Goal: Task Accomplishment & Management: Manage account settings

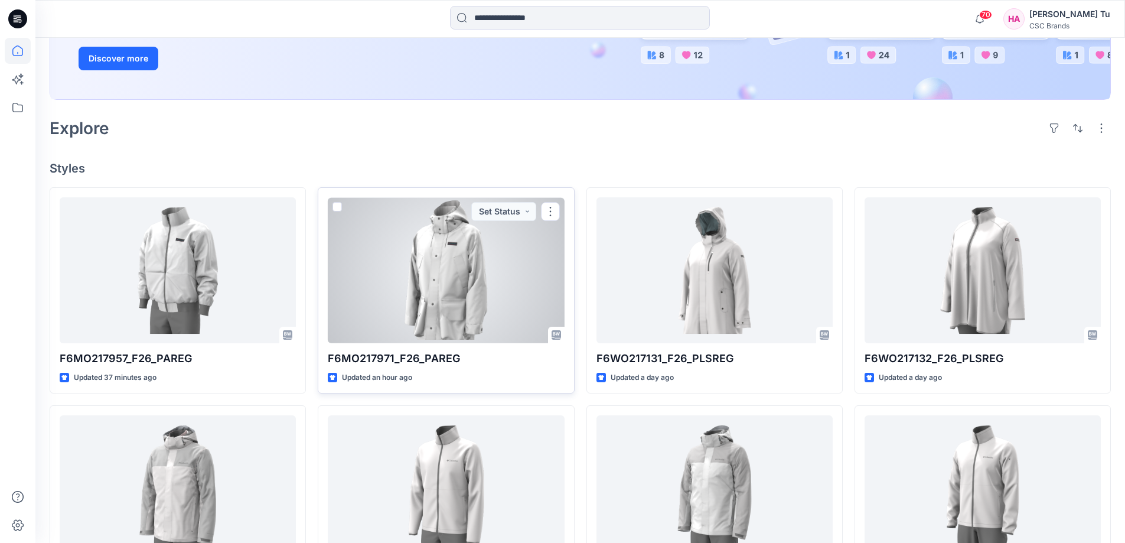
scroll to position [295, 0]
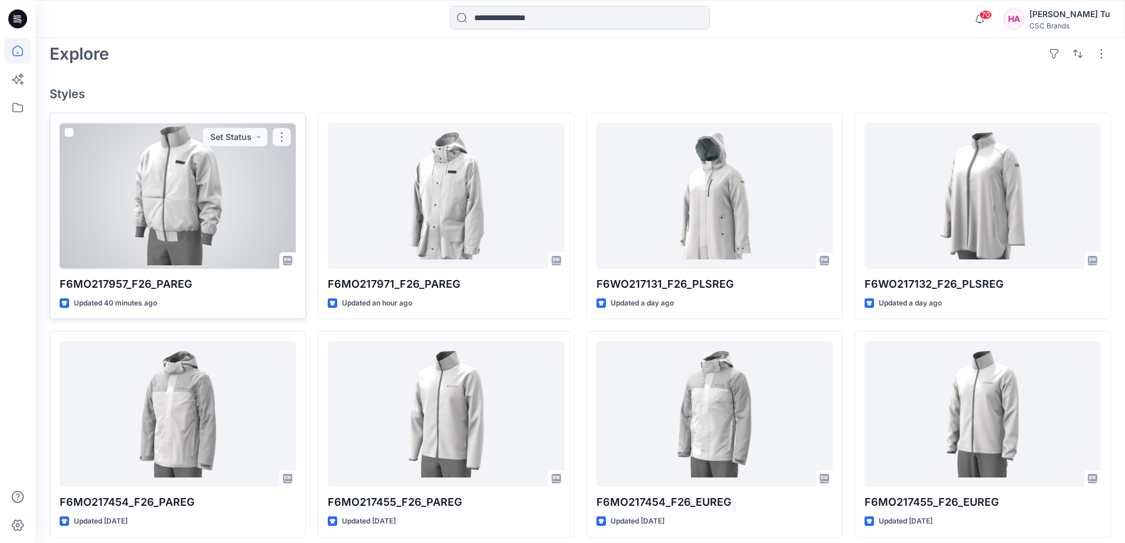
click at [285, 141] on button "button" at bounding box center [281, 137] width 19 height 19
click at [246, 141] on button "Set Status" at bounding box center [235, 137] width 65 height 19
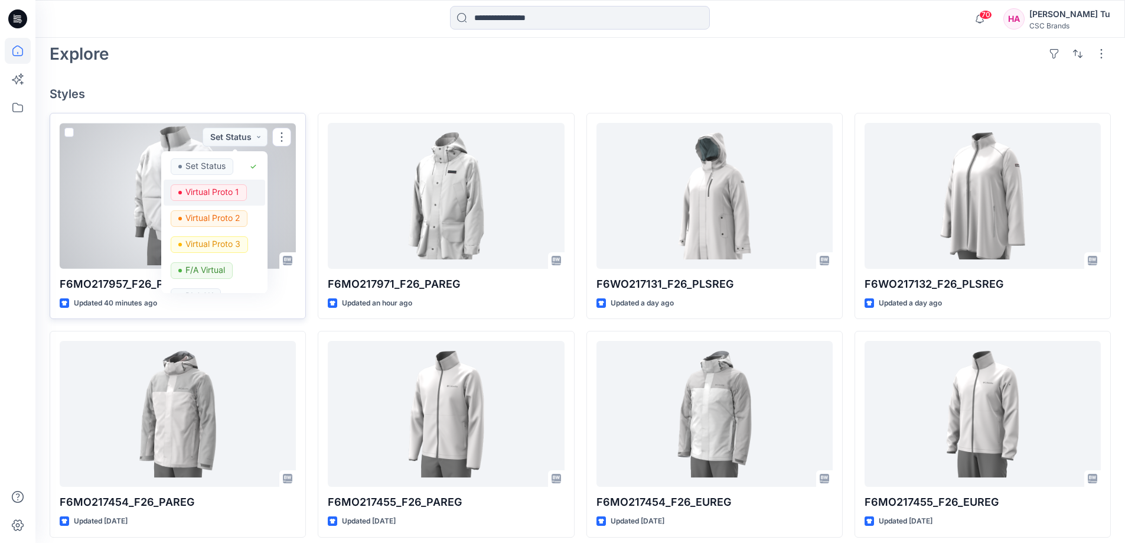
click at [233, 186] on p "Virtual Proto 1" at bounding box center [213, 191] width 54 height 15
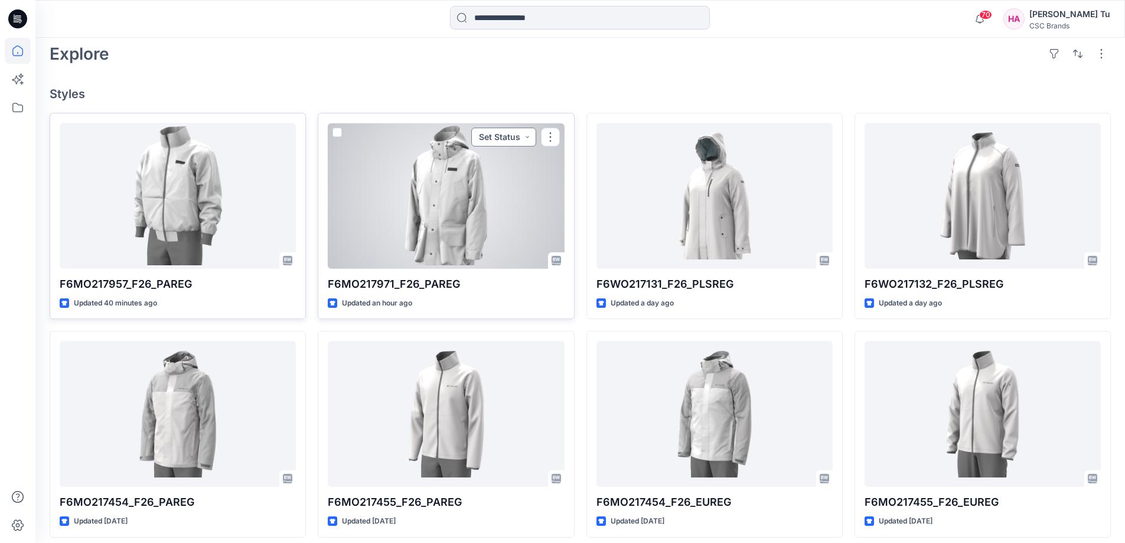
click at [522, 142] on button "Set Status" at bounding box center [503, 137] width 65 height 19
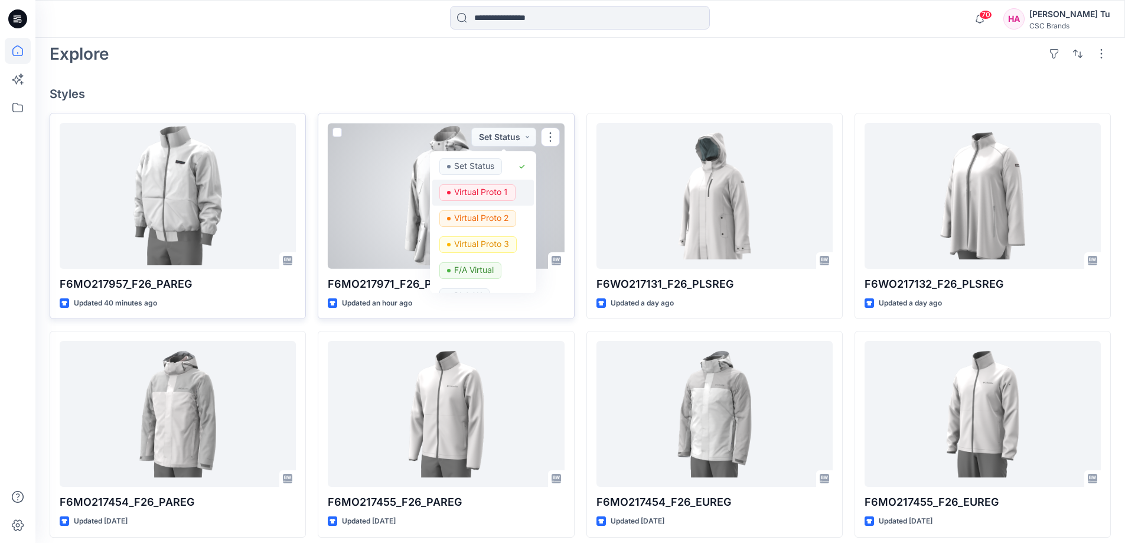
click at [499, 190] on p "Virtual Proto 1" at bounding box center [481, 191] width 54 height 15
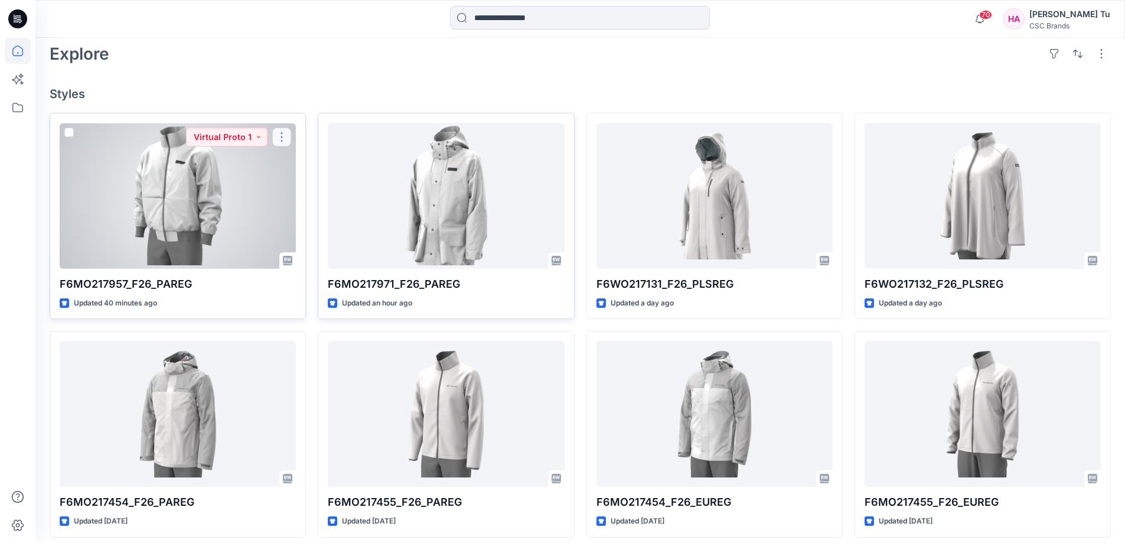
click at [287, 141] on button "button" at bounding box center [281, 137] width 19 height 19
click at [321, 163] on button "Edit" at bounding box center [339, 165] width 128 height 22
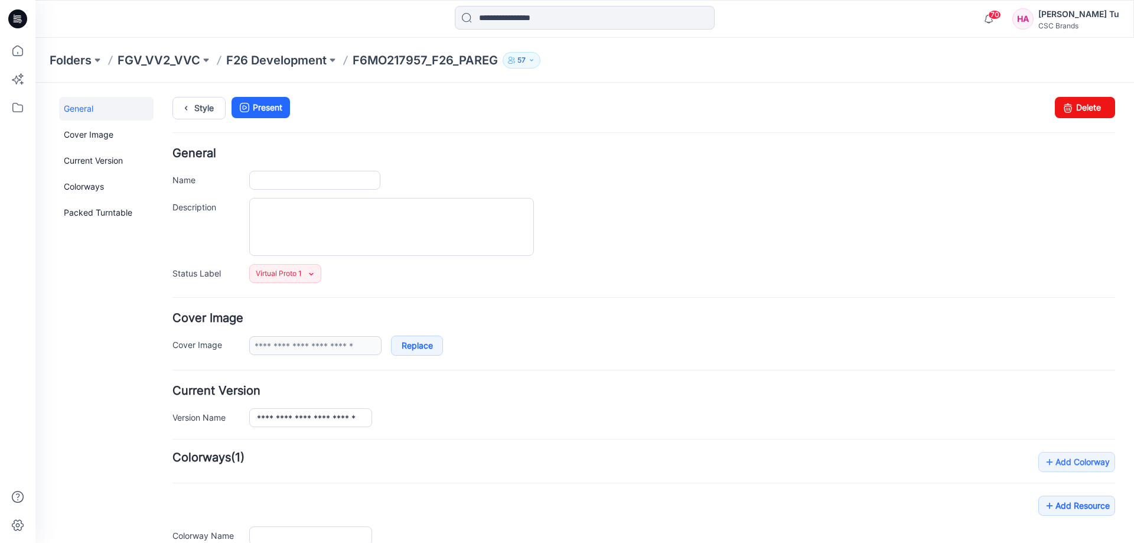
type input "**********"
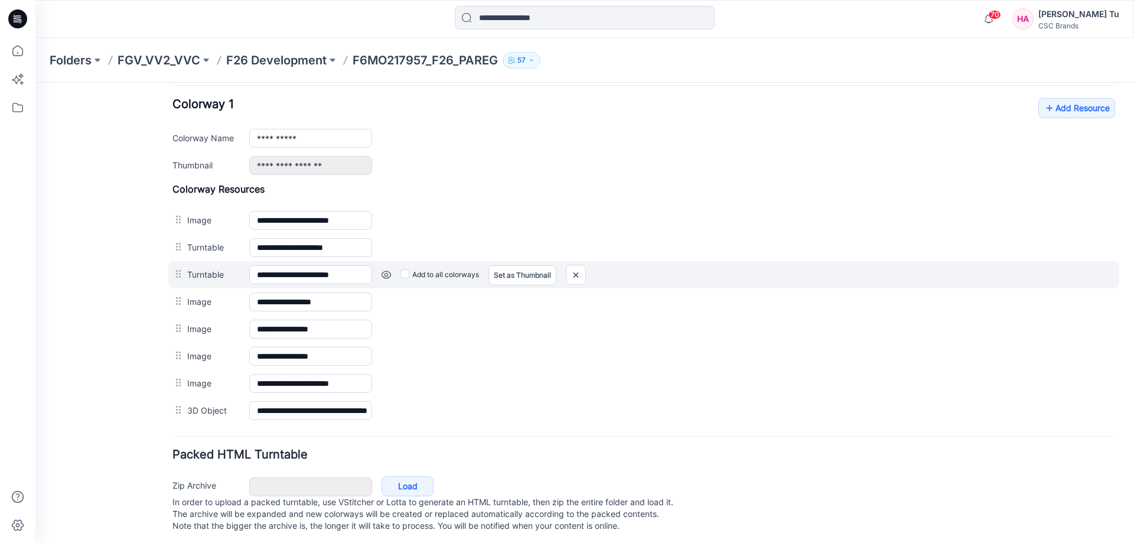
scroll to position [473, 0]
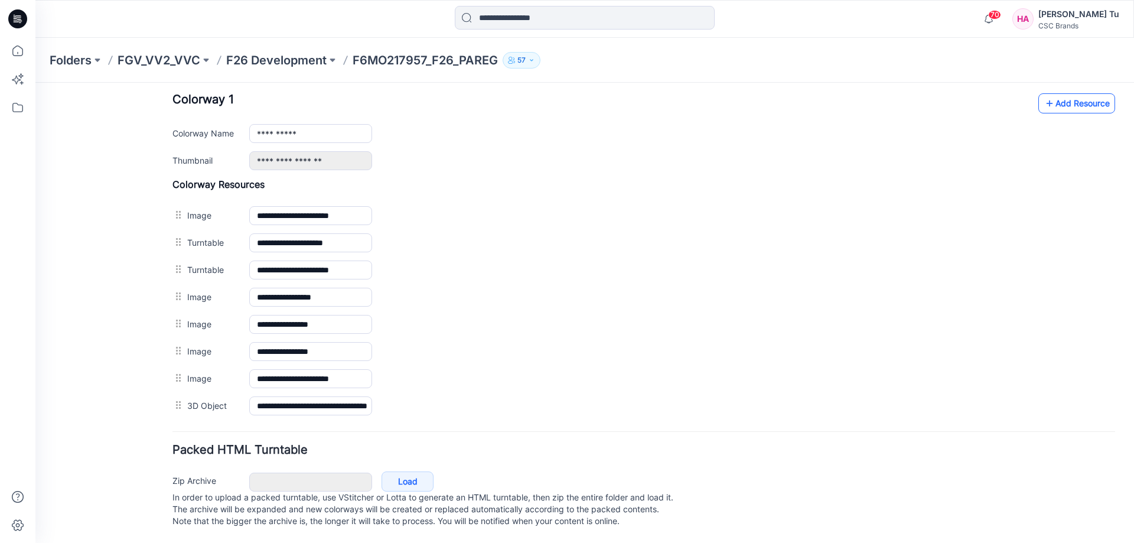
click at [1083, 97] on link "Add Resource" at bounding box center [1077, 103] width 77 height 20
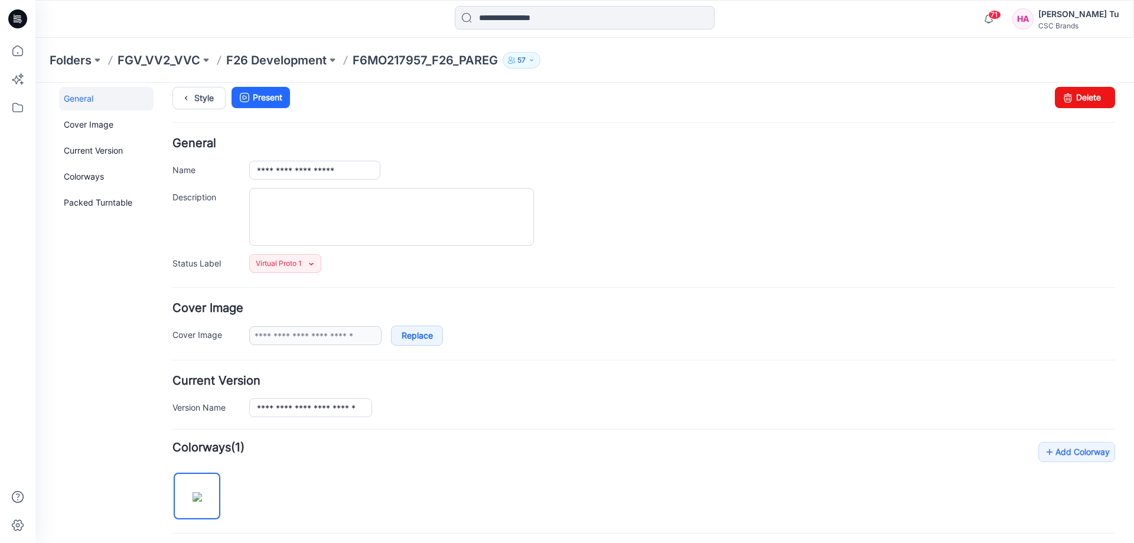
scroll to position [0, 0]
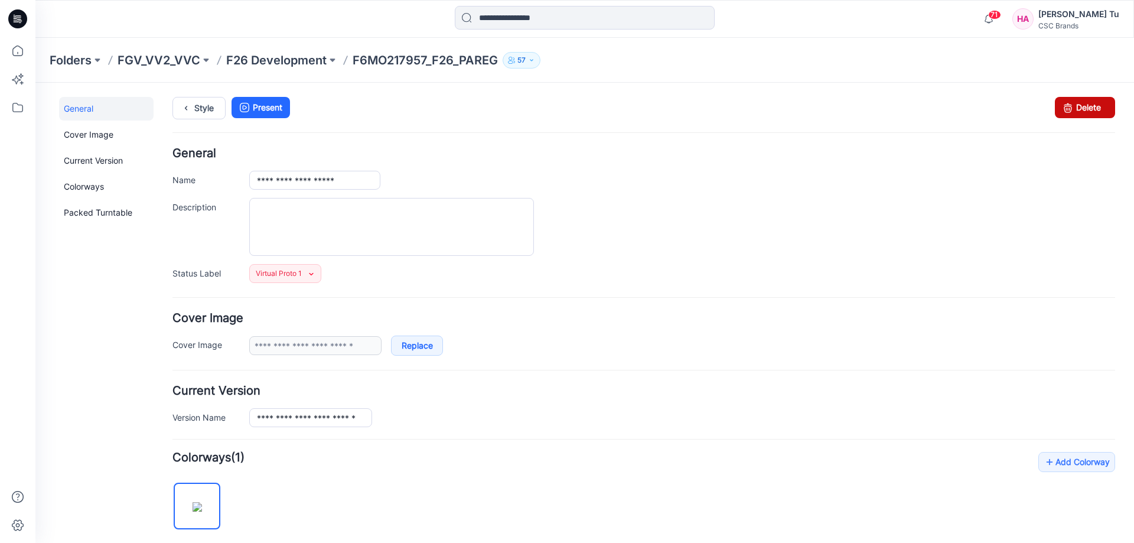
click at [1086, 112] on link "Delete" at bounding box center [1085, 107] width 60 height 21
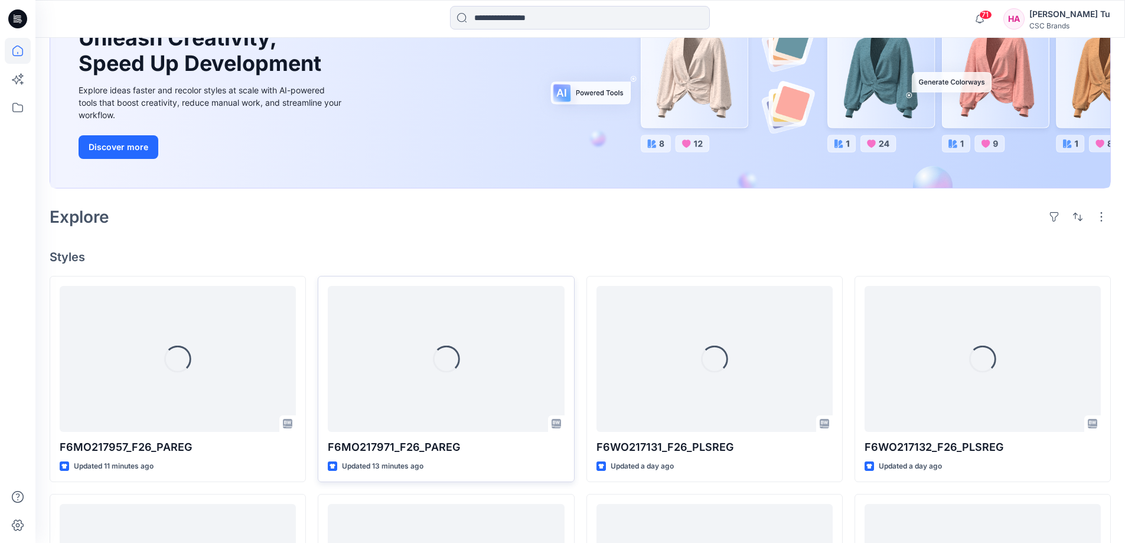
scroll to position [177, 0]
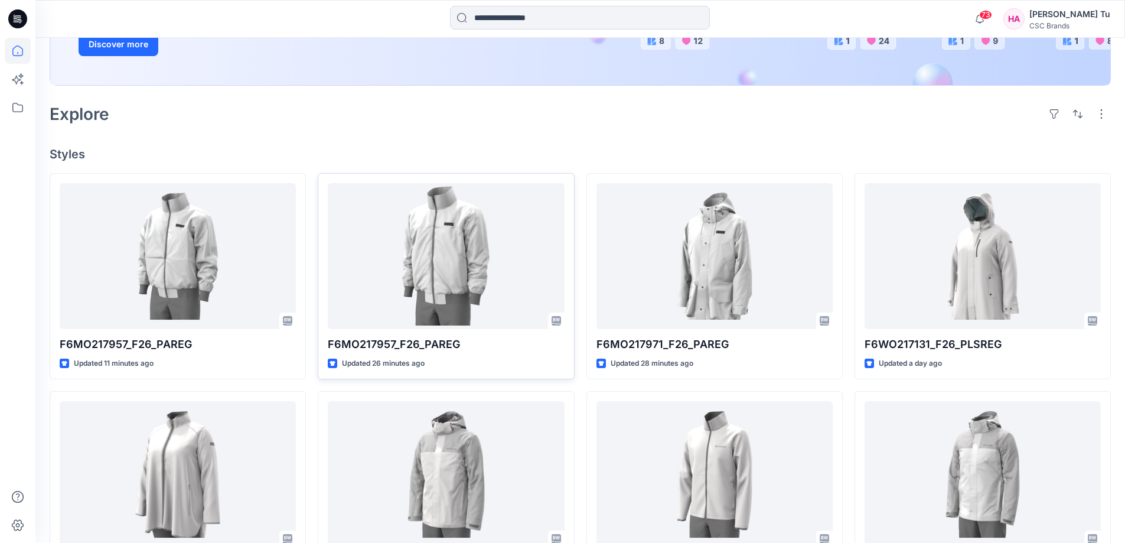
scroll to position [236, 0]
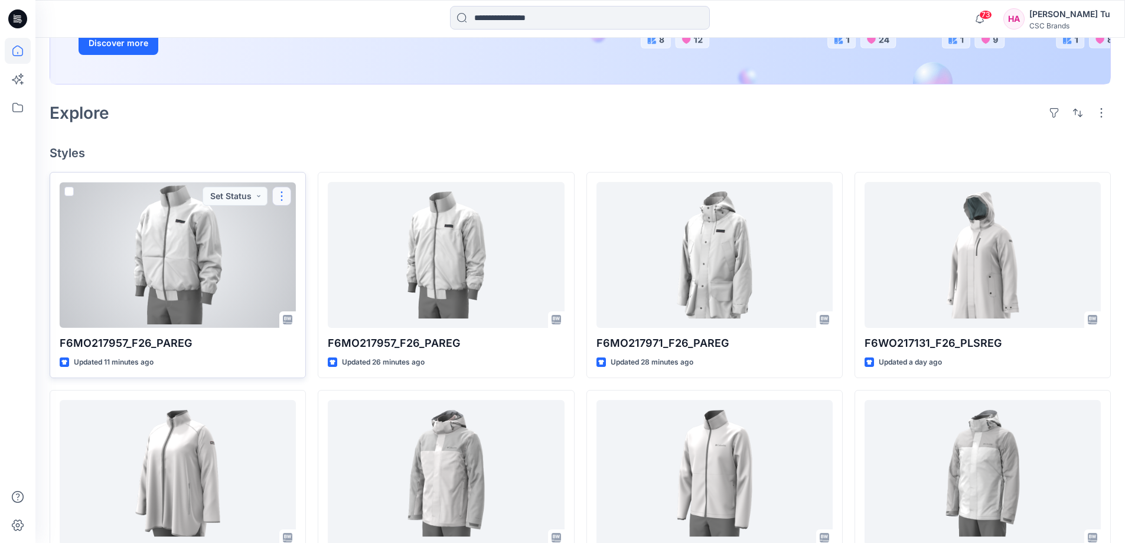
click at [279, 194] on button "button" at bounding box center [281, 196] width 19 height 19
click at [260, 199] on button "Set Status" at bounding box center [235, 196] width 65 height 19
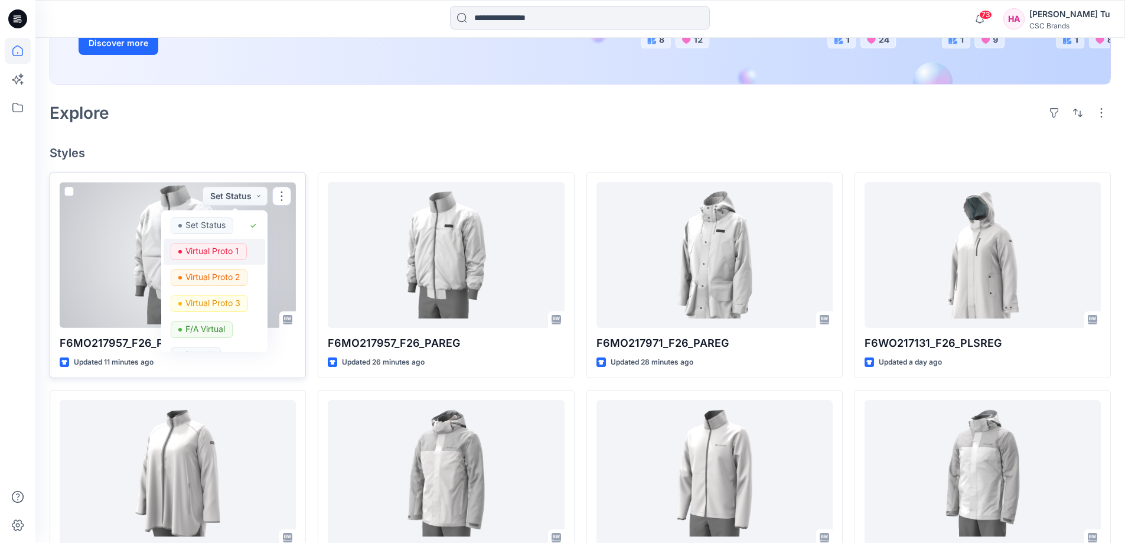
click at [231, 248] on p "Virtual Proto 1" at bounding box center [213, 250] width 54 height 15
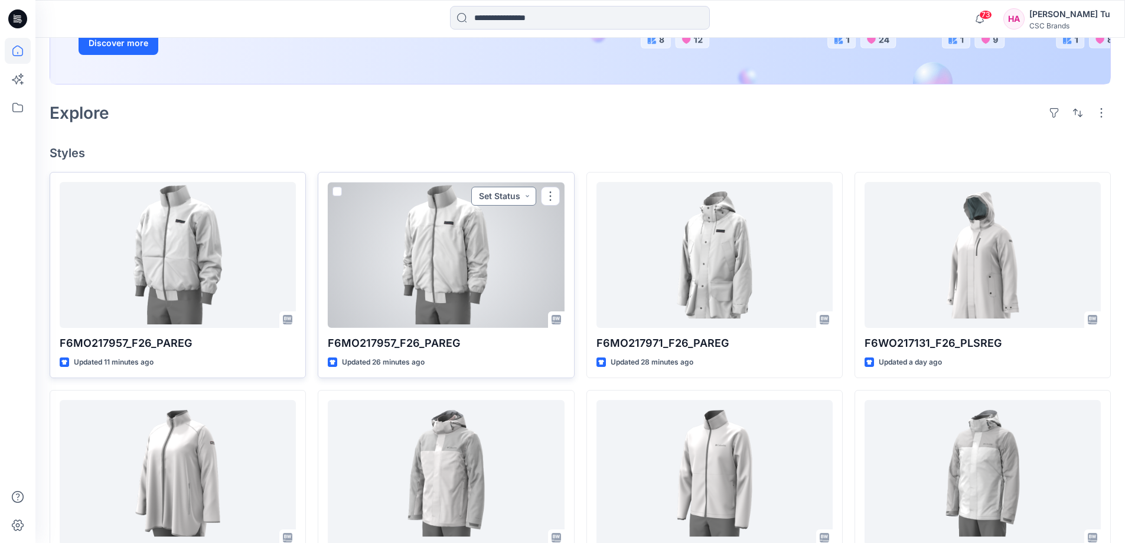
click at [523, 200] on button "Set Status" at bounding box center [503, 196] width 65 height 19
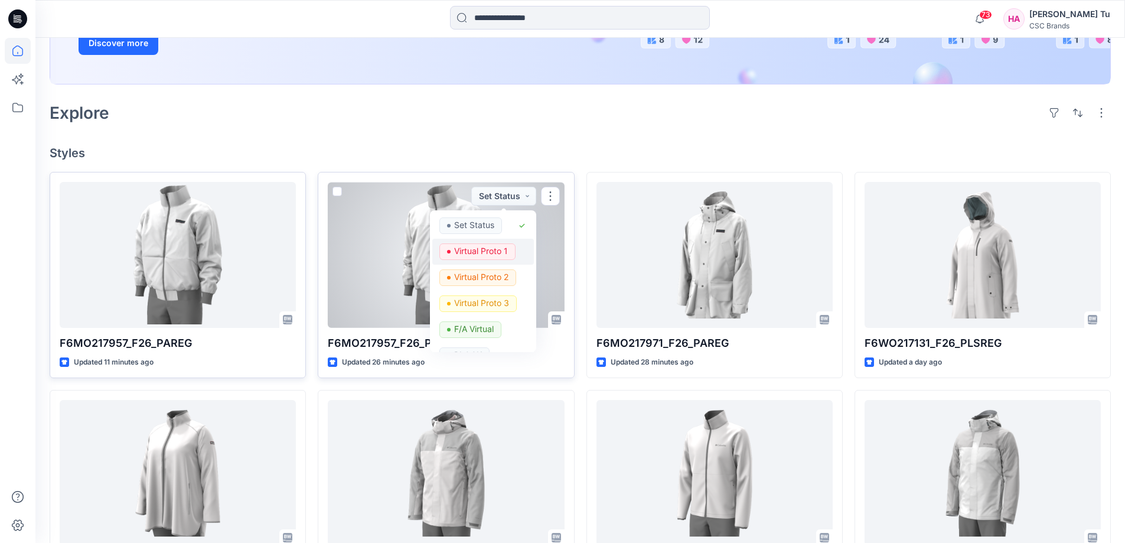
click at [505, 249] on p "Virtual Proto 1" at bounding box center [481, 250] width 54 height 15
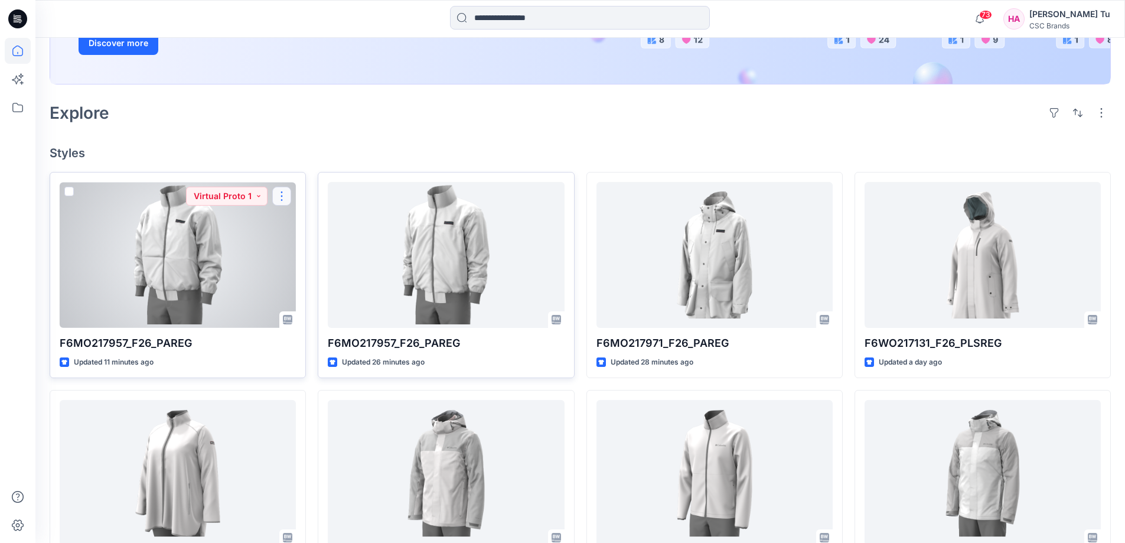
click at [285, 196] on button "button" at bounding box center [281, 196] width 19 height 19
click at [323, 224] on button "Edit" at bounding box center [339, 224] width 128 height 22
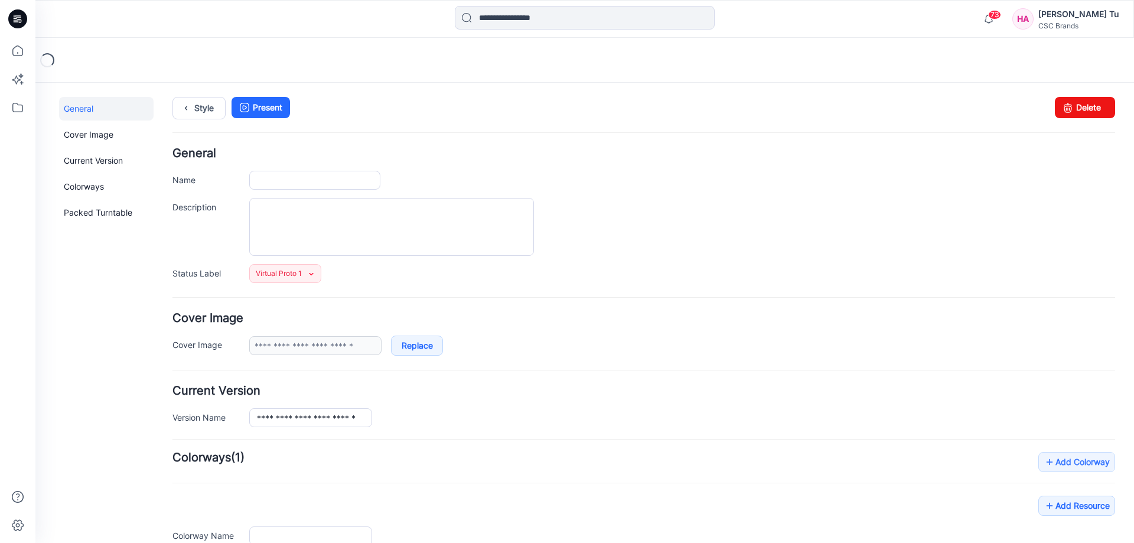
type input "**********"
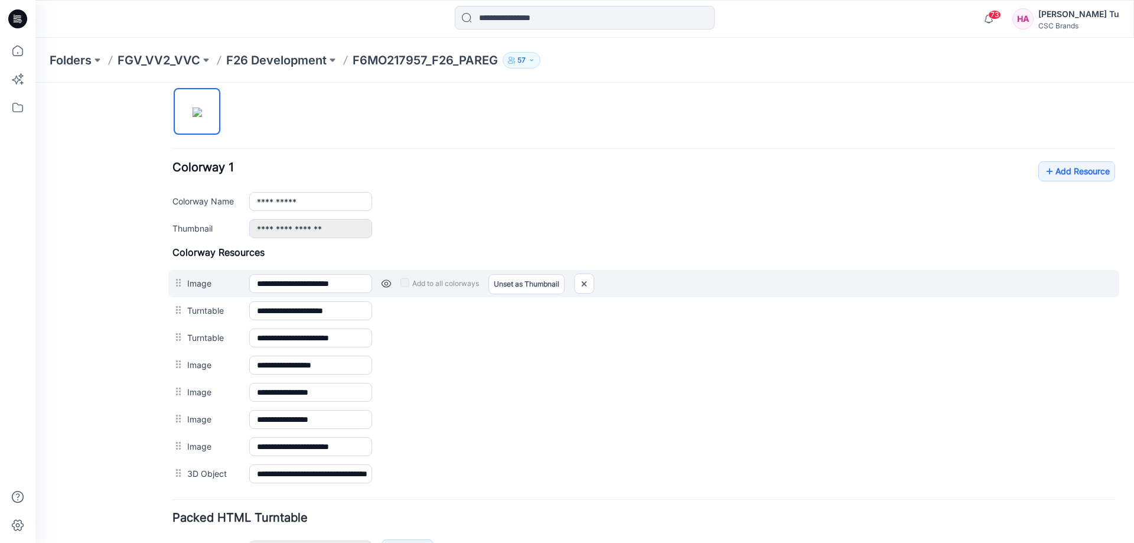
scroll to position [474, 0]
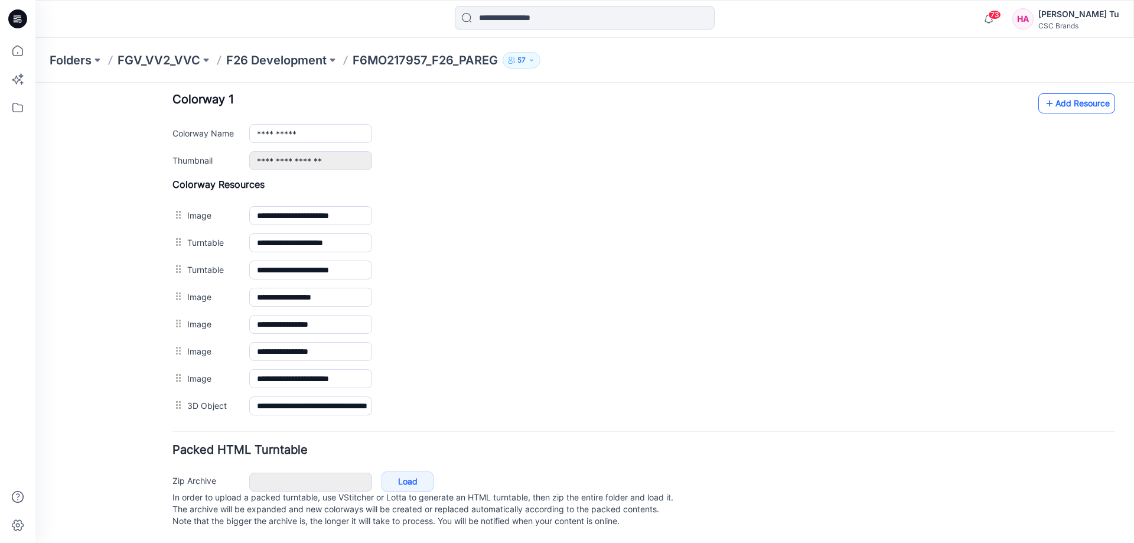
click at [1100, 93] on link "Add Resource" at bounding box center [1077, 103] width 77 height 20
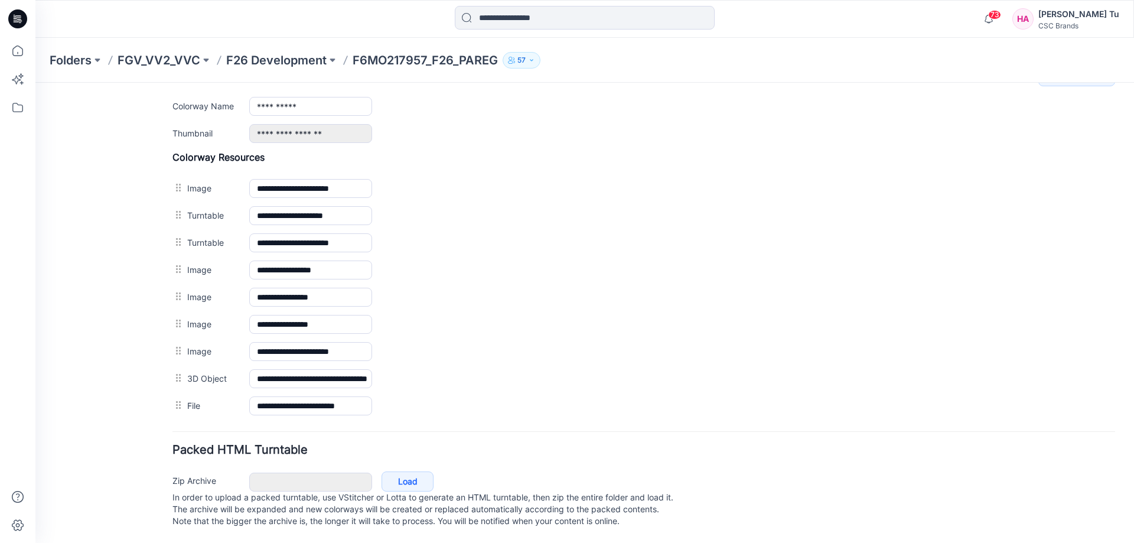
scroll to position [502, 0]
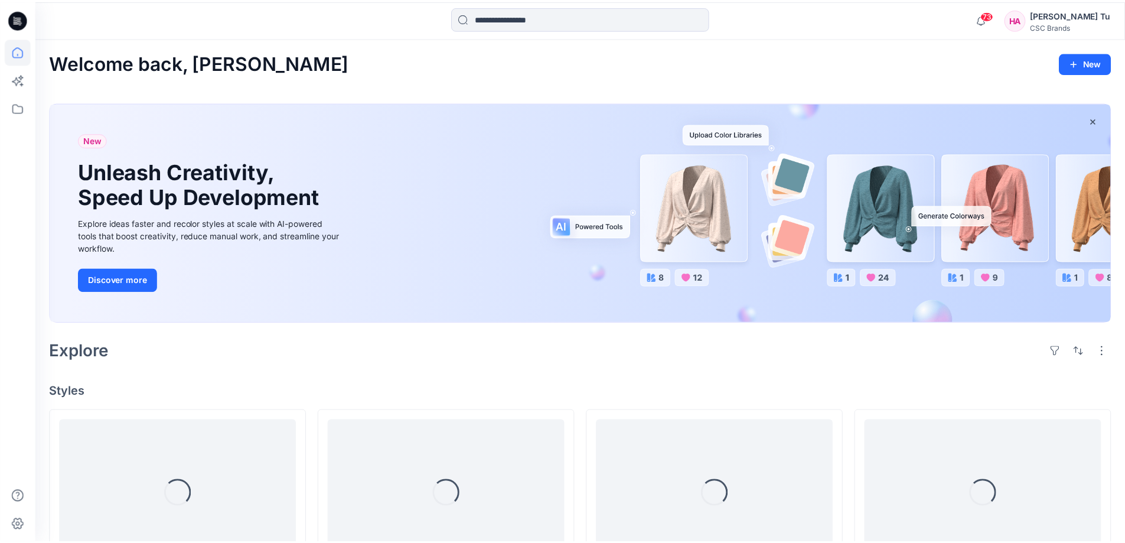
scroll to position [236, 0]
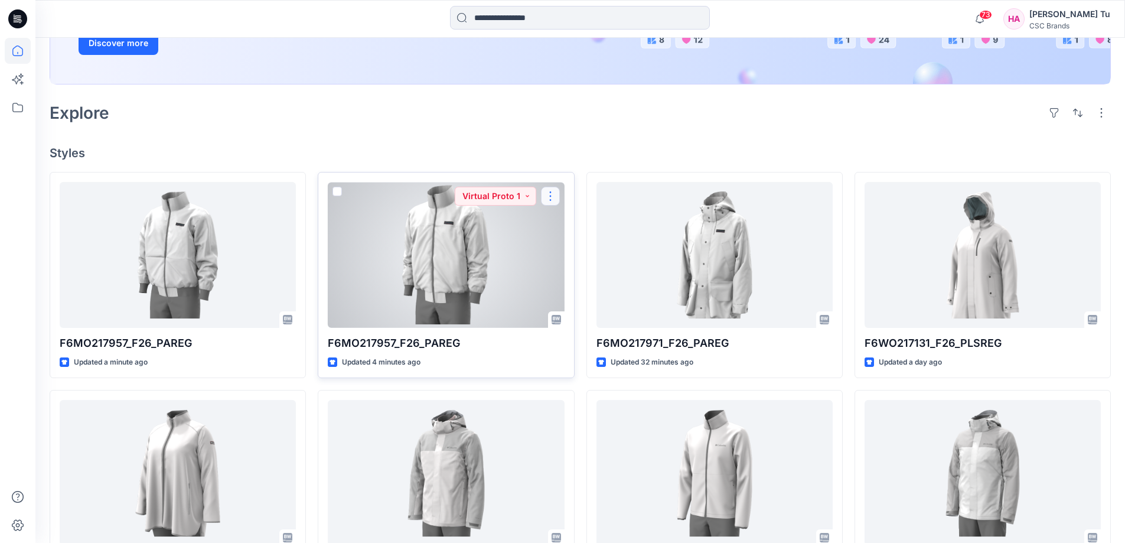
click at [548, 197] on button "button" at bounding box center [550, 196] width 19 height 19
click at [570, 224] on p "Edit" at bounding box center [572, 223] width 15 height 12
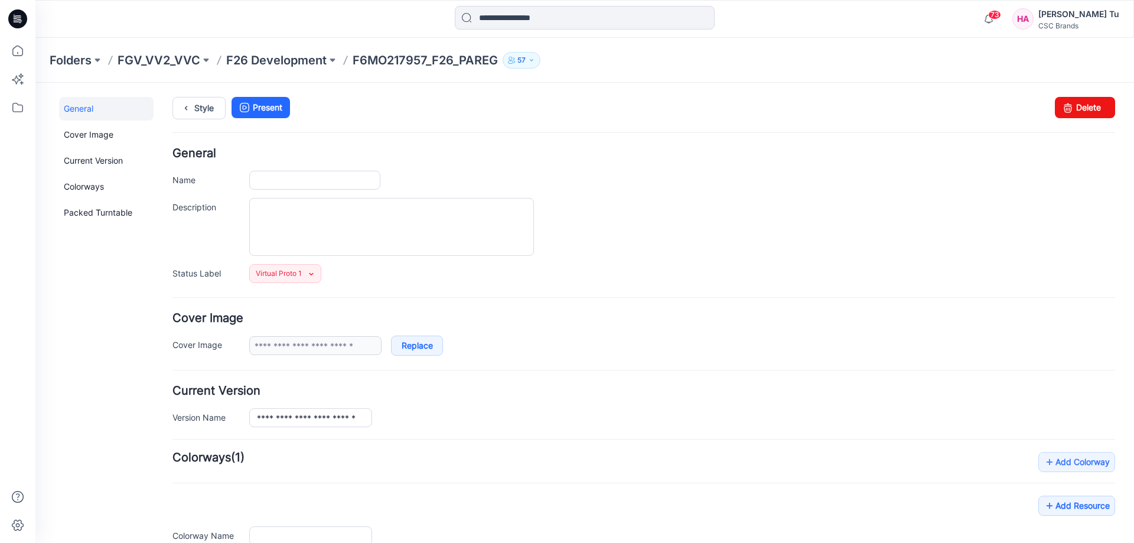
type input "**********"
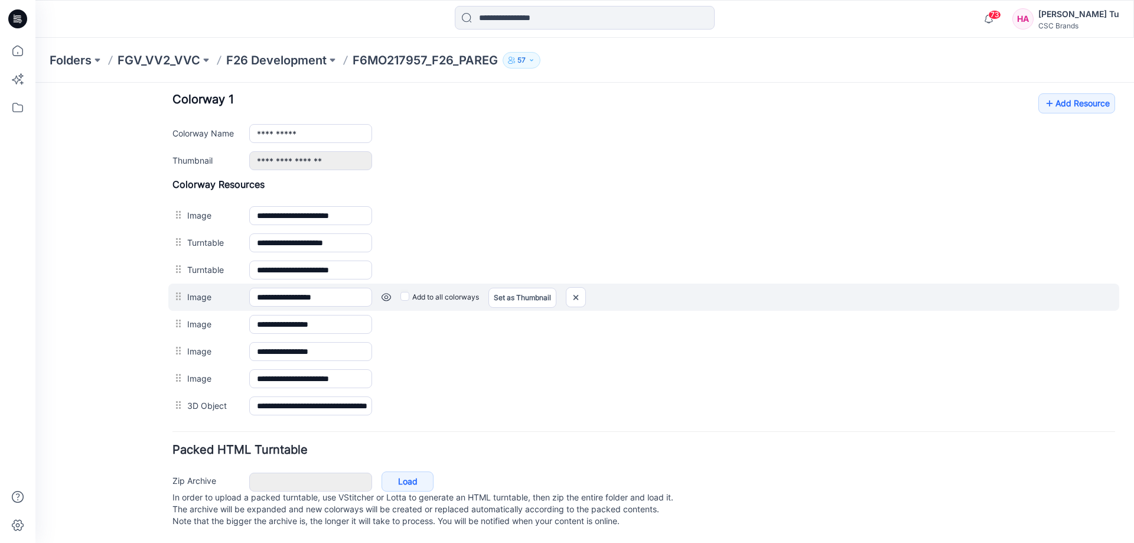
scroll to position [473, 0]
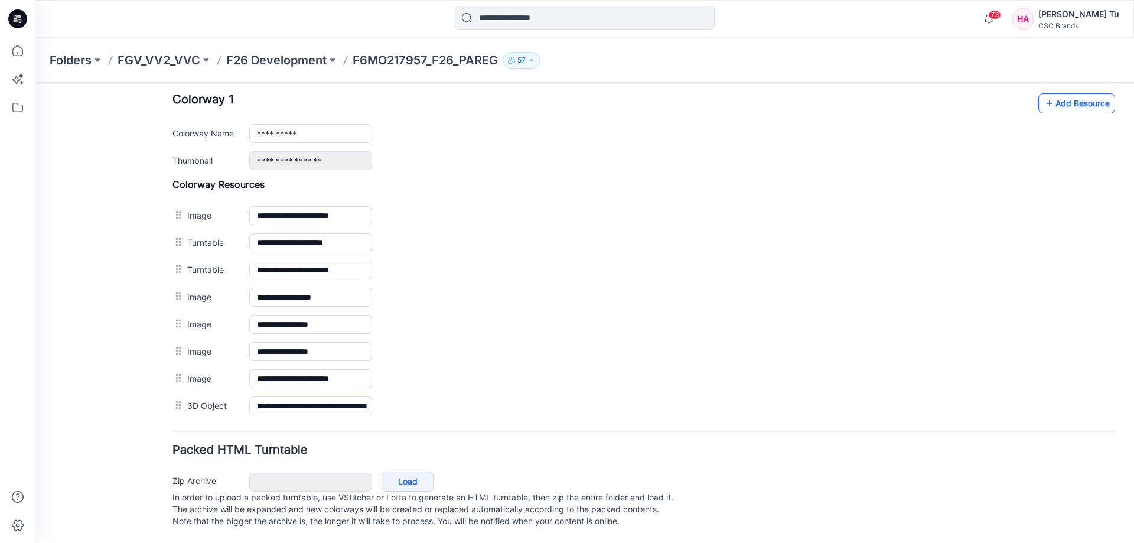
click at [1072, 95] on link "Add Resource" at bounding box center [1077, 103] width 77 height 20
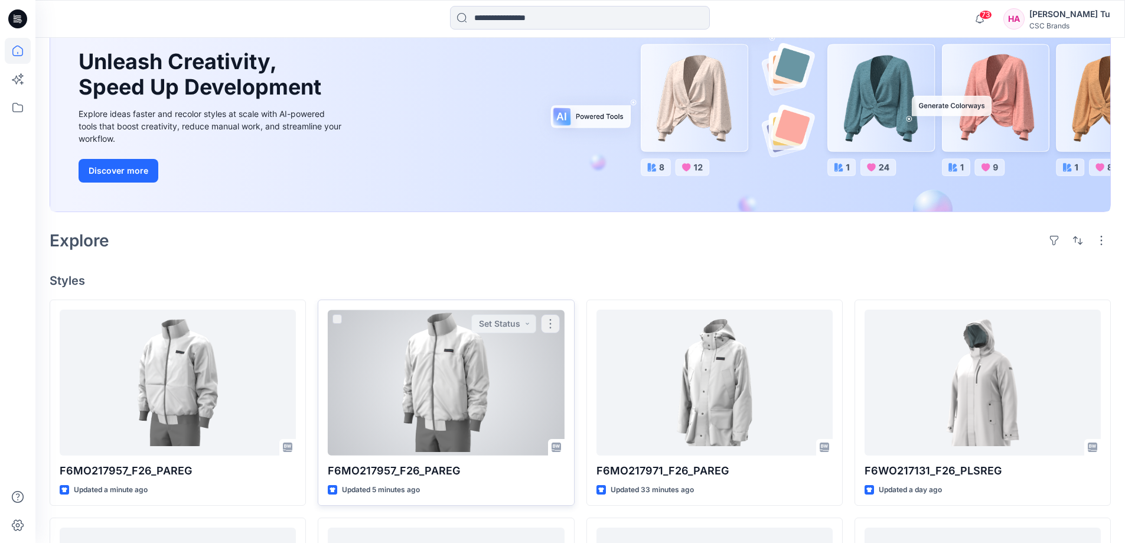
scroll to position [118, 0]
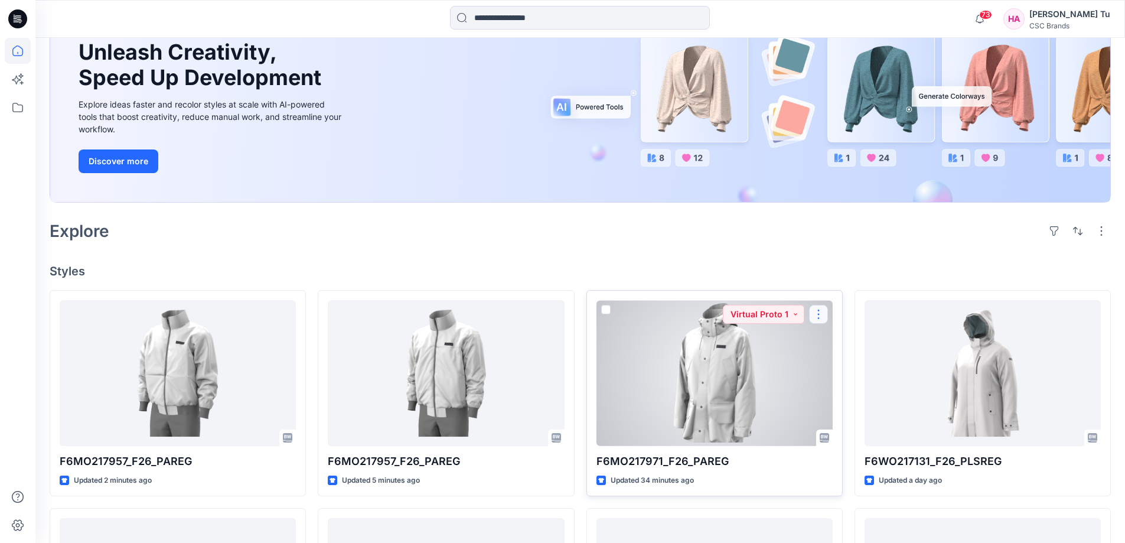
click at [822, 310] on button "button" at bounding box center [818, 314] width 19 height 19
click at [858, 343] on button "Edit" at bounding box center [876, 342] width 128 height 22
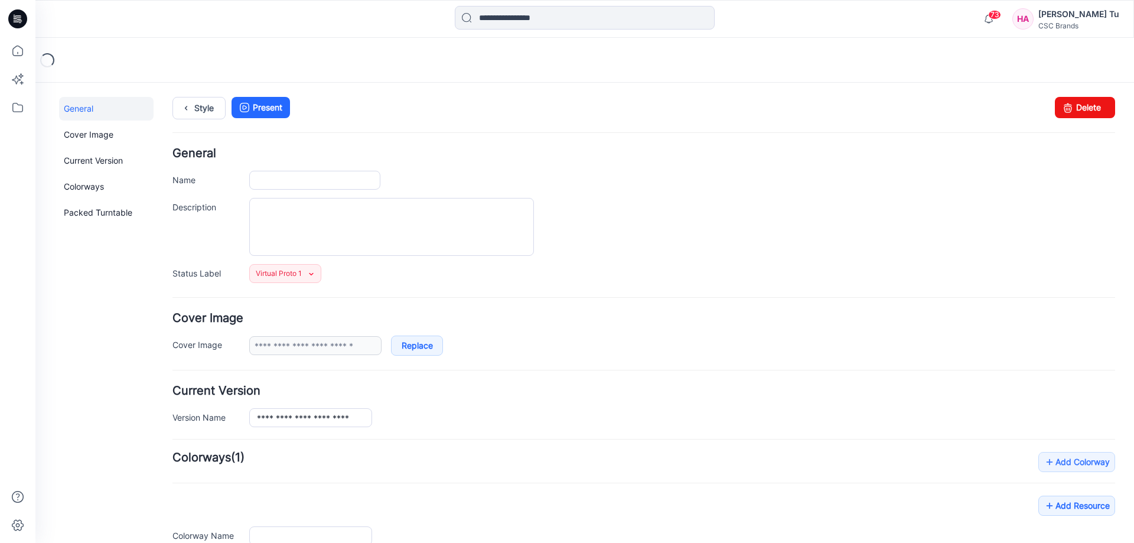
type input "**********"
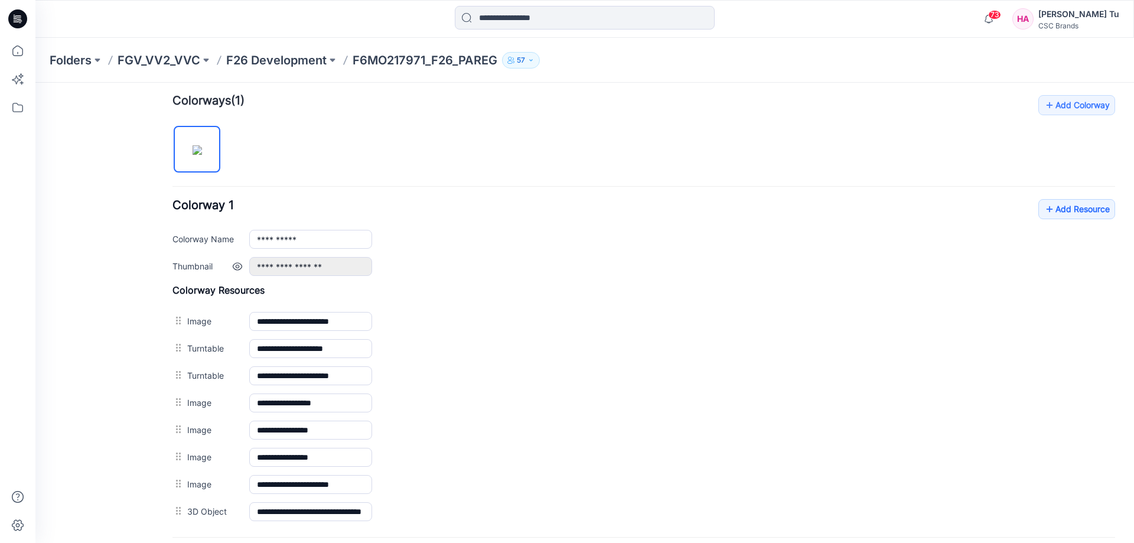
scroll to position [356, 0]
click at [1066, 211] on link "Add Resource" at bounding box center [1077, 210] width 77 height 20
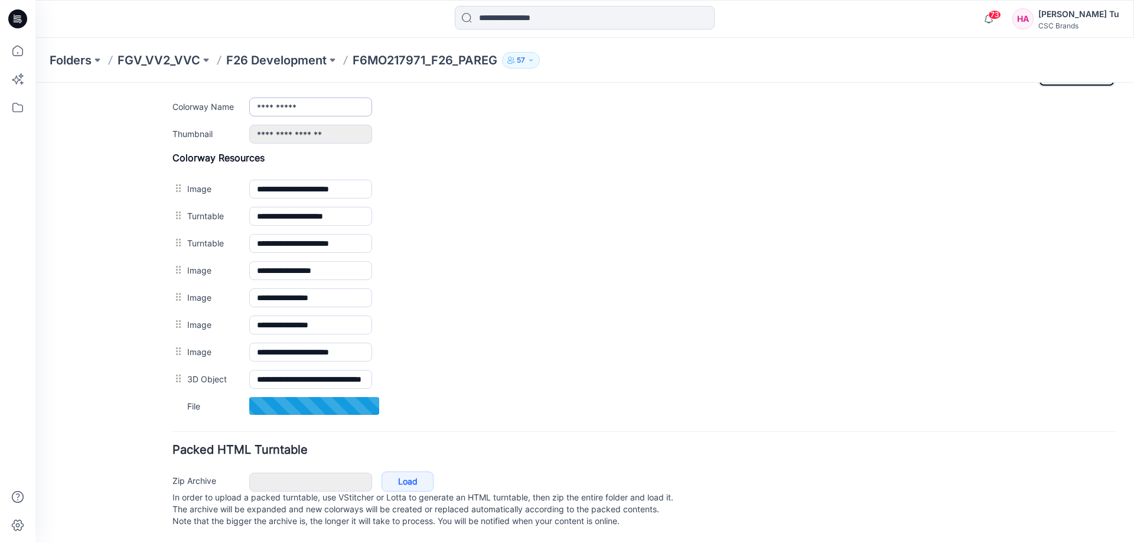
scroll to position [502, 0]
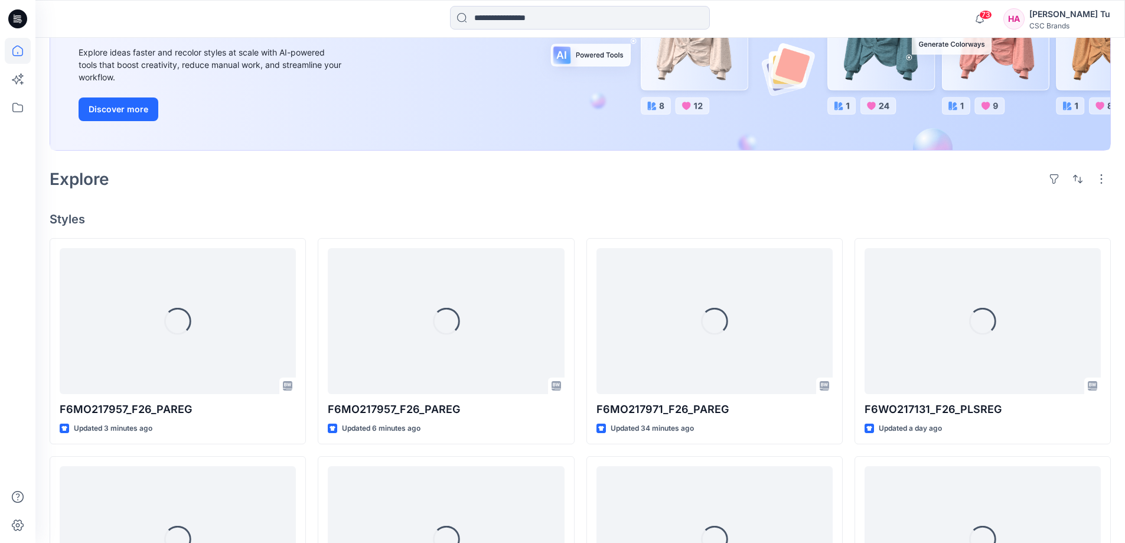
scroll to position [177, 0]
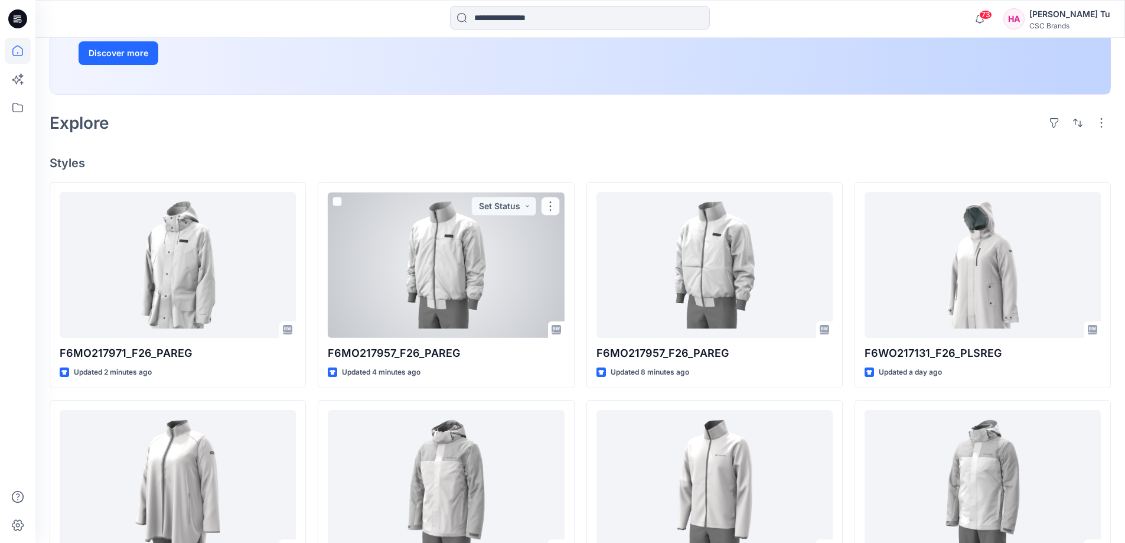
scroll to position [236, 0]
